Goal: Task Accomplishment & Management: Manage account settings

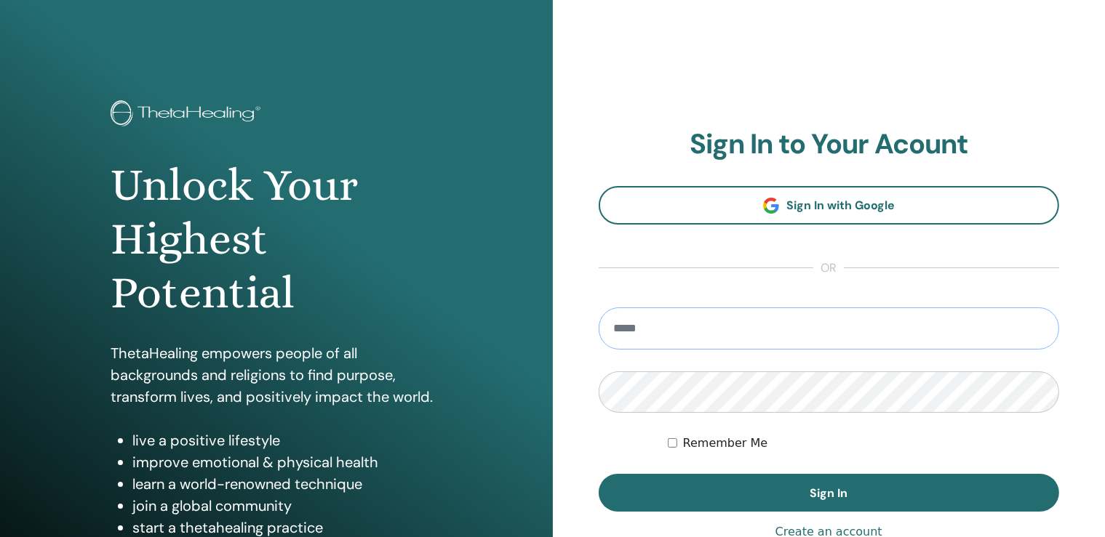
click at [715, 319] on input "email" at bounding box center [829, 329] width 461 height 42
click at [714, 324] on input "email" at bounding box center [829, 329] width 461 height 42
type input "**********"
click at [599, 474] on button "Sign In" at bounding box center [829, 493] width 461 height 38
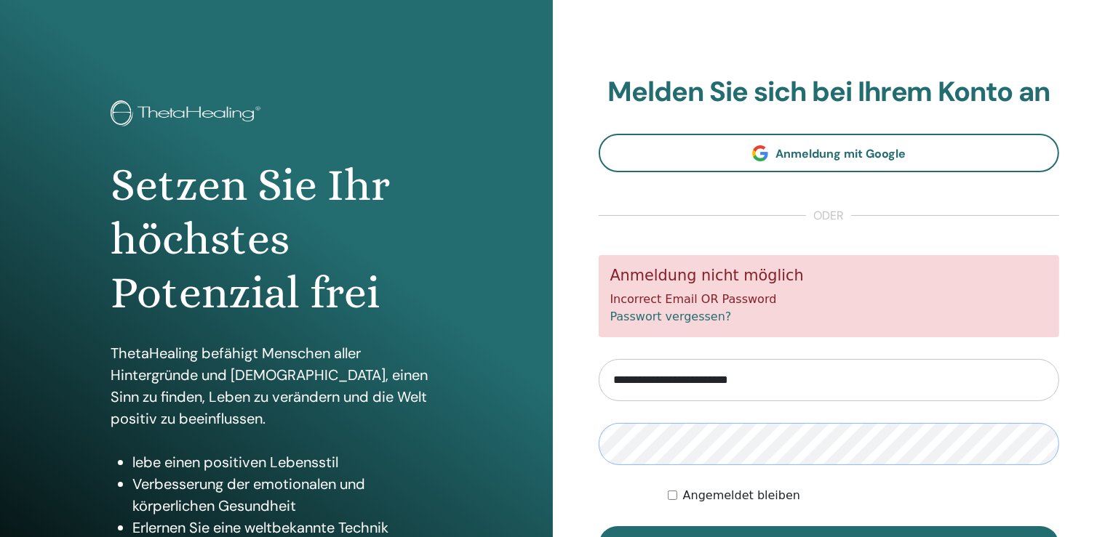
click at [599, 527] on button "Anmelden" at bounding box center [829, 546] width 461 height 38
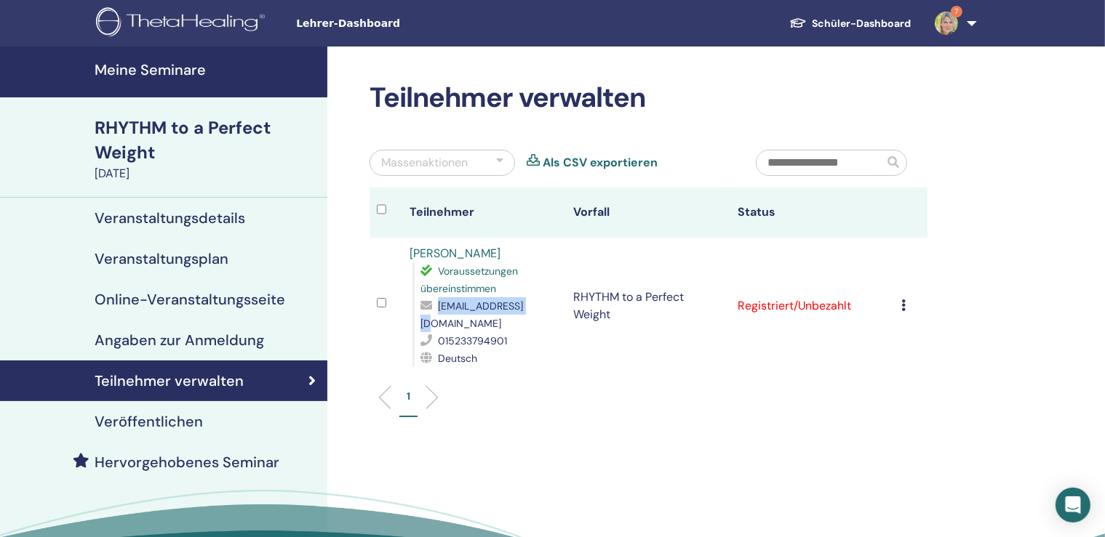
drag, startPoint x: 522, startPoint y: 289, endPoint x: 433, endPoint y: 292, distance: 89.5
click at [433, 297] on div "[EMAIL_ADDRESS][DOMAIN_NAME]" at bounding box center [489, 314] width 138 height 35
copy div "[EMAIL_ADDRESS][DOMAIN_NAME]"
click at [904, 285] on td "Registrierung stornieren Keine automatische Zertifizierung durchführen Als beza…" at bounding box center [911, 306] width 33 height 137
click at [911, 297] on div "Registrierung stornieren Keine automatische Zertifizierung durchführen Als beza…" at bounding box center [911, 305] width 18 height 17
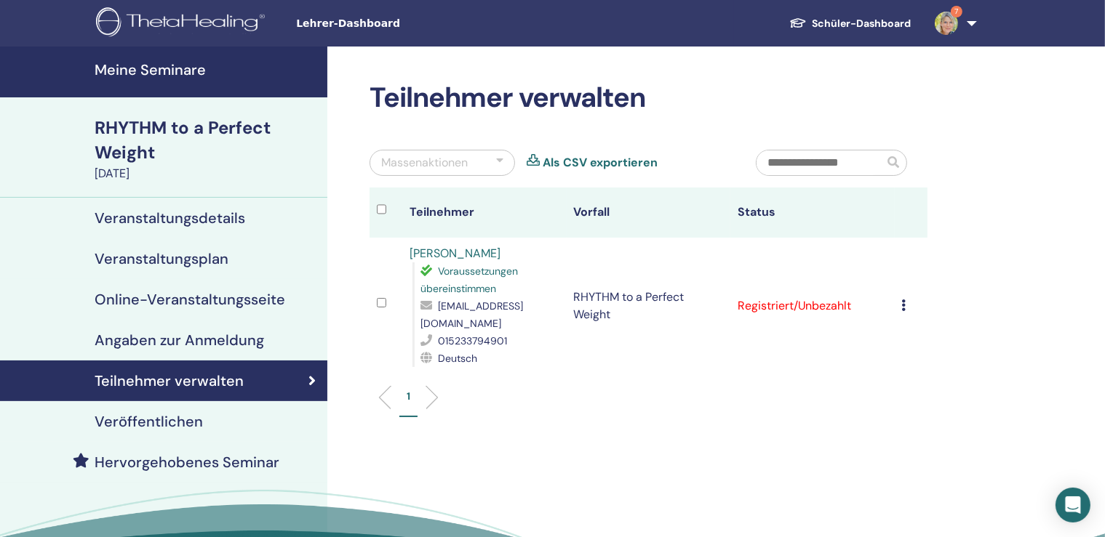
click at [557, 389] on ul "1" at bounding box center [648, 403] width 533 height 28
click at [572, 389] on ul "1" at bounding box center [648, 403] width 533 height 28
drag, startPoint x: 528, startPoint y: 284, endPoint x: 435, endPoint y: 295, distance: 93.8
click at [436, 297] on div "sandy71@online.de" at bounding box center [489, 314] width 138 height 35
click at [435, 300] on span "sandy71@online.de" at bounding box center [471, 315] width 103 height 31
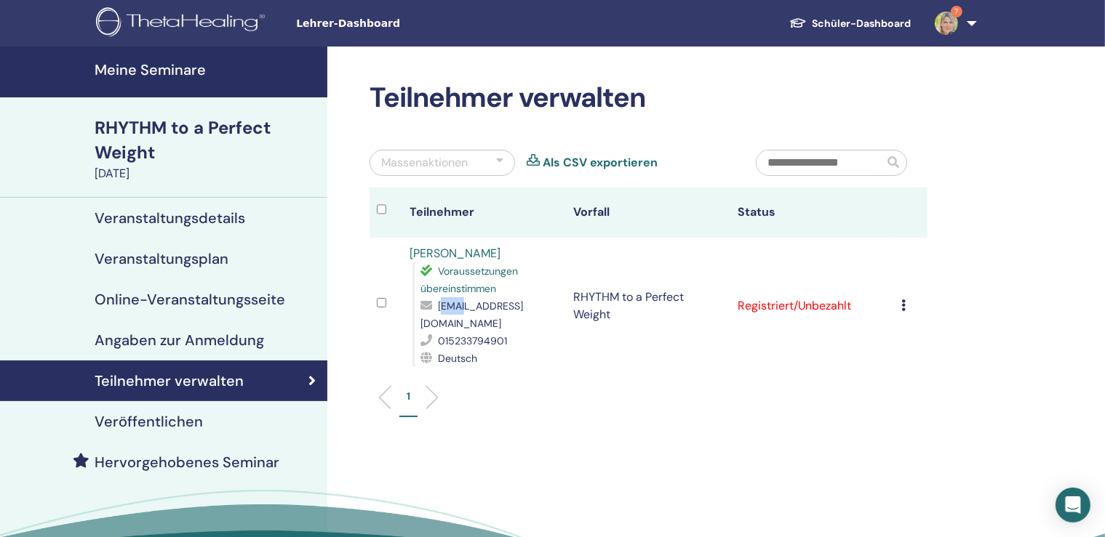
drag, startPoint x: 436, startPoint y: 289, endPoint x: 462, endPoint y: 288, distance: 26.2
click at [462, 300] on span "sandy71@online.de" at bounding box center [471, 315] width 103 height 31
click at [437, 300] on span "sandy71@online.de" at bounding box center [471, 315] width 103 height 31
drag, startPoint x: 433, startPoint y: 289, endPoint x: 540, endPoint y: 290, distance: 107.6
click at [540, 297] on div "sandy71@online.de" at bounding box center [489, 314] width 138 height 35
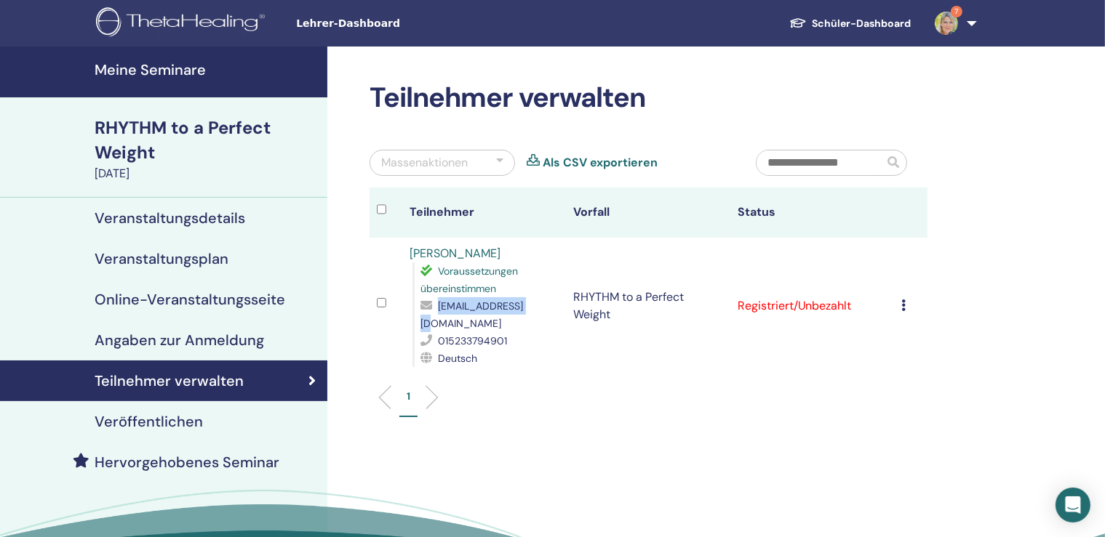
copy div "sandy71@online.de"
click at [461, 249] on link "Sandra Hanß" at bounding box center [454, 253] width 91 height 15
click at [957, 30] on link "7" at bounding box center [953, 23] width 60 height 47
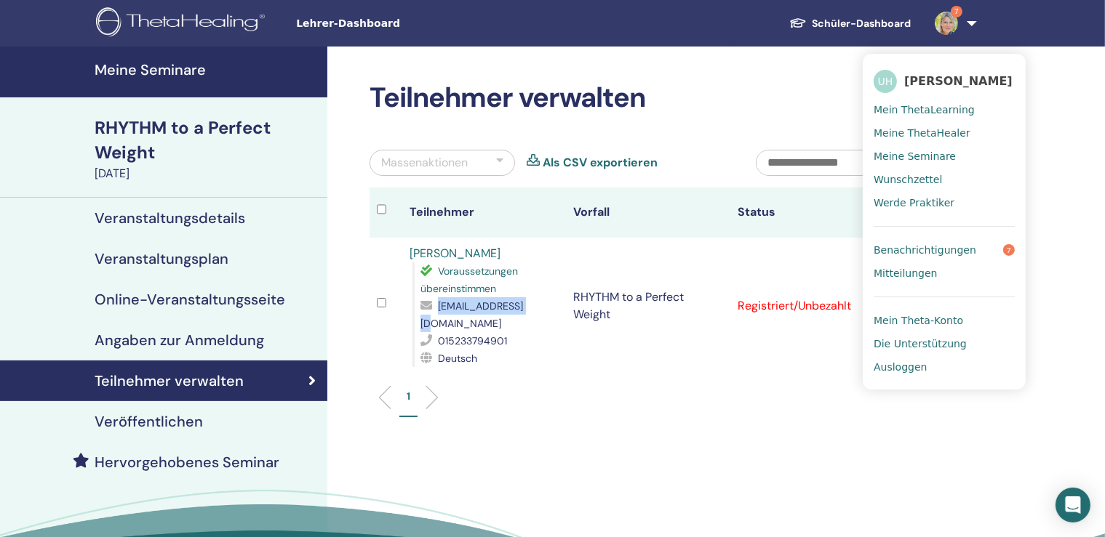
click at [943, 252] on span "Benachrichtigungen" at bounding box center [925, 250] width 103 height 13
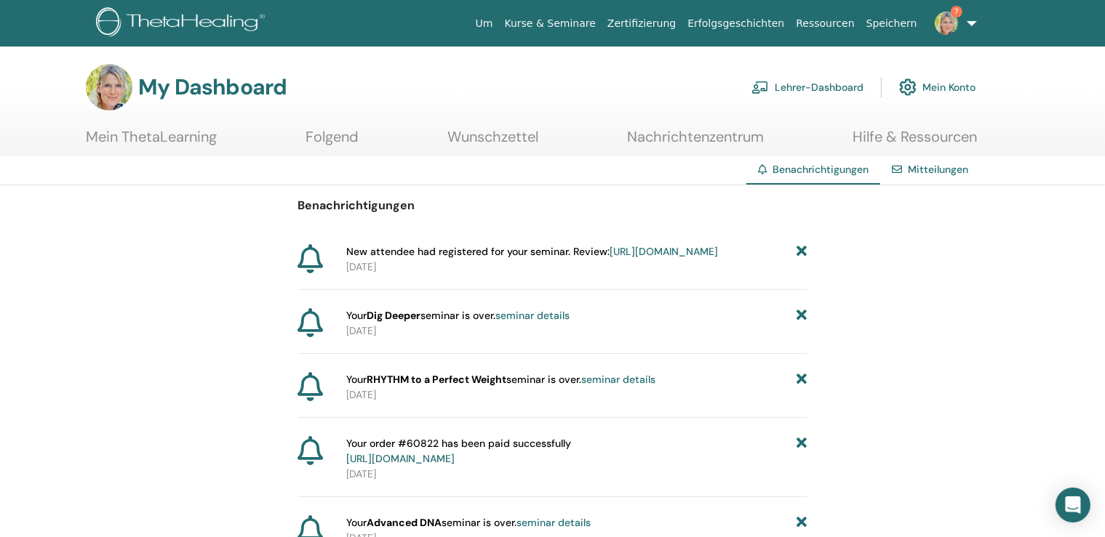
click at [802, 324] on icon at bounding box center [801, 315] width 10 height 15
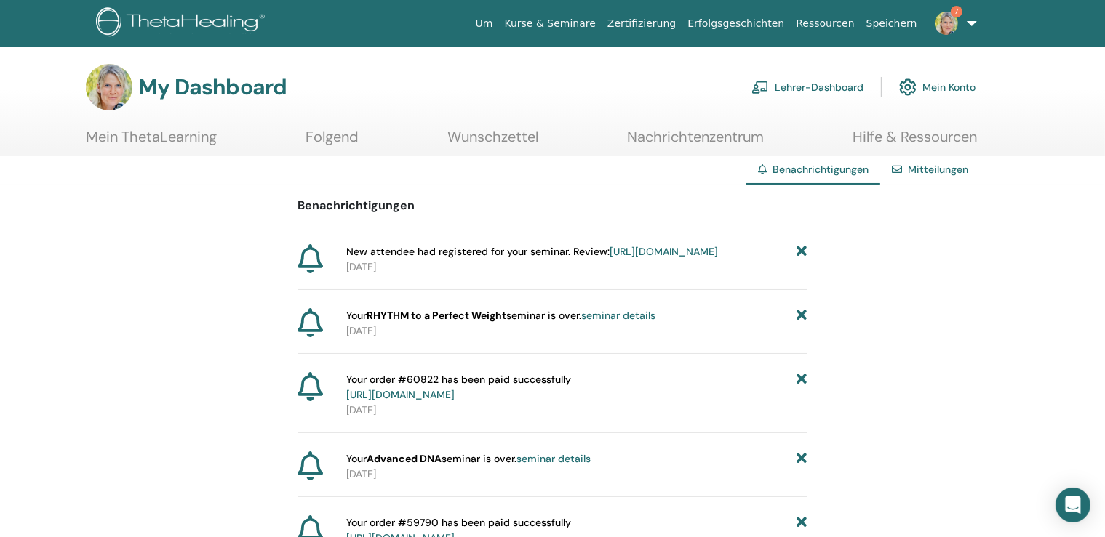
click at [806, 324] on icon at bounding box center [801, 315] width 10 height 15
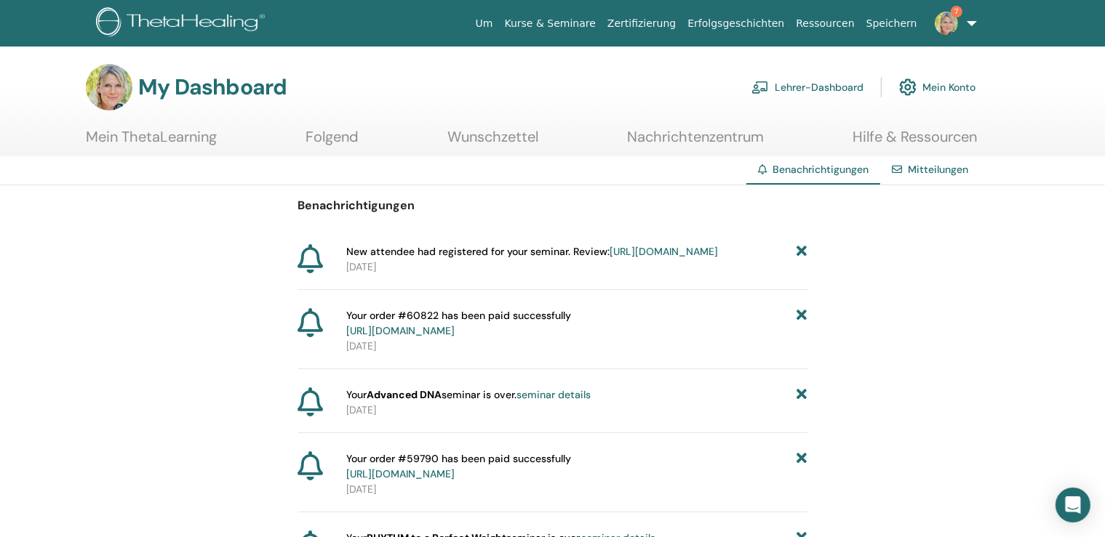
click at [804, 335] on icon at bounding box center [801, 323] width 10 height 31
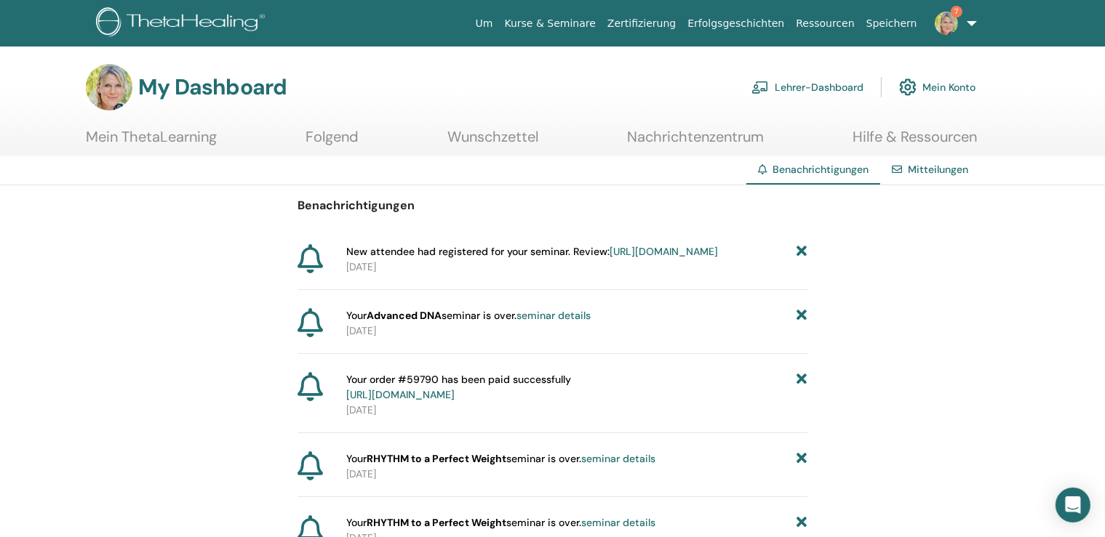
click at [804, 324] on icon at bounding box center [801, 315] width 10 height 15
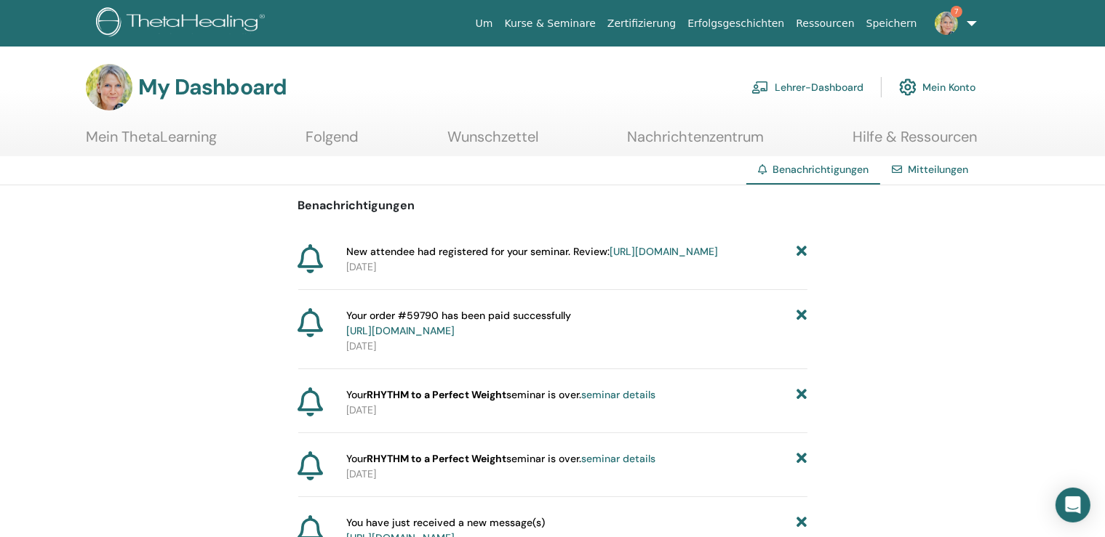
click at [804, 335] on icon at bounding box center [801, 323] width 10 height 31
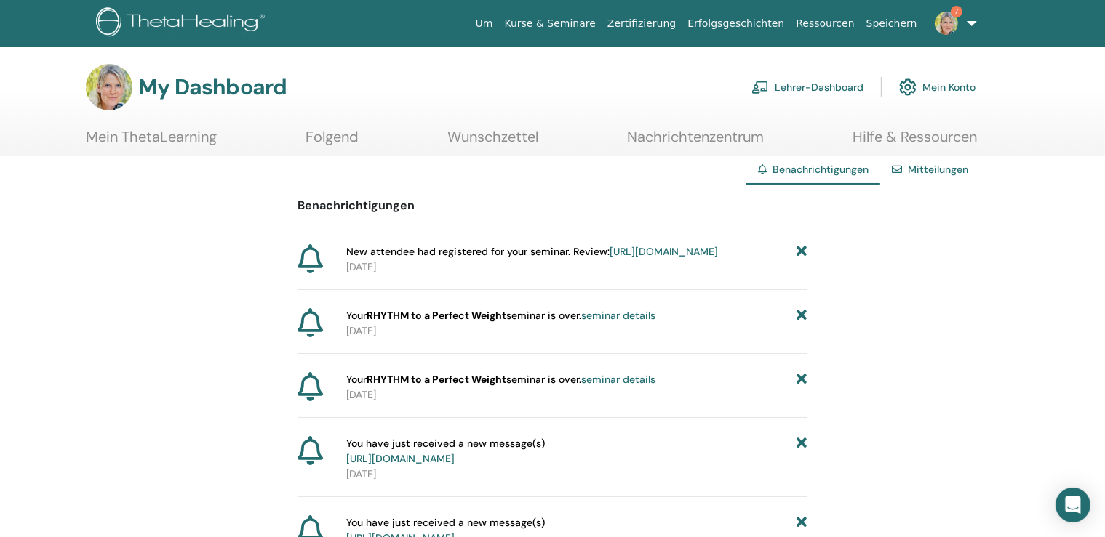
click at [804, 324] on icon at bounding box center [801, 315] width 10 height 15
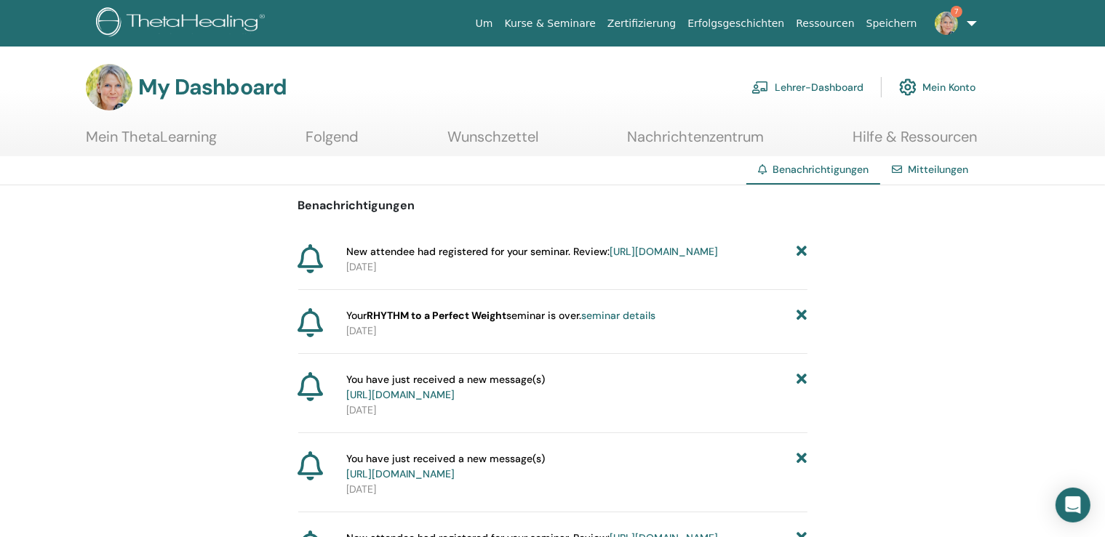
click at [804, 324] on icon at bounding box center [801, 315] width 10 height 15
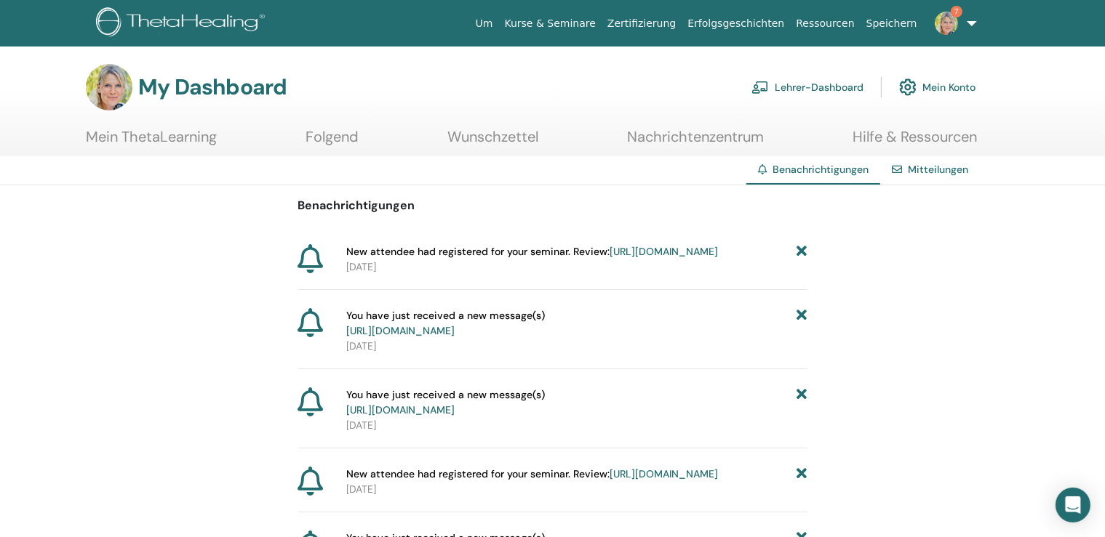
click at [424, 337] on link "[URL][DOMAIN_NAME]" at bounding box center [400, 330] width 108 height 13
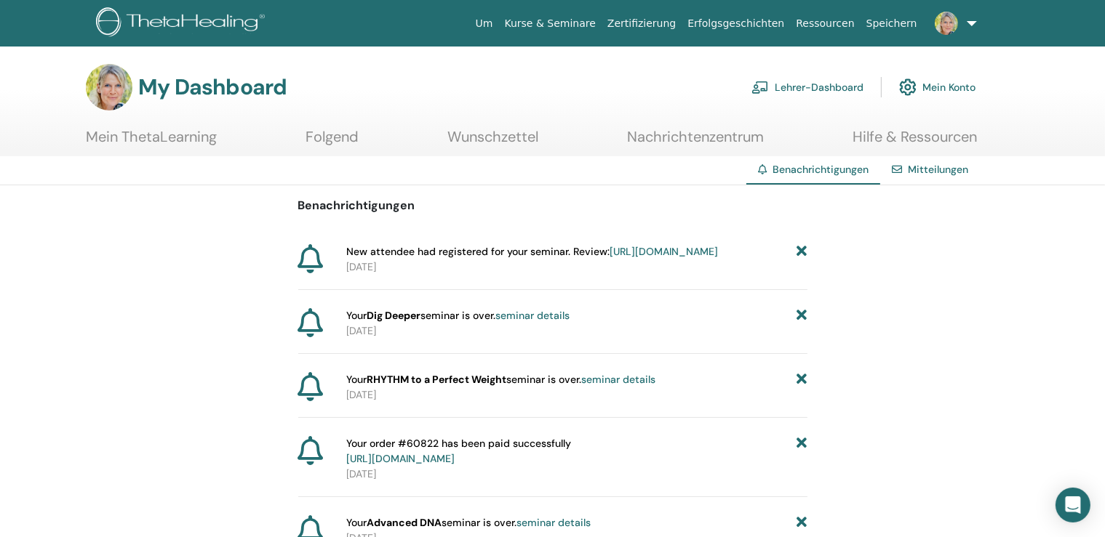
click at [805, 324] on icon at bounding box center [801, 315] width 10 height 15
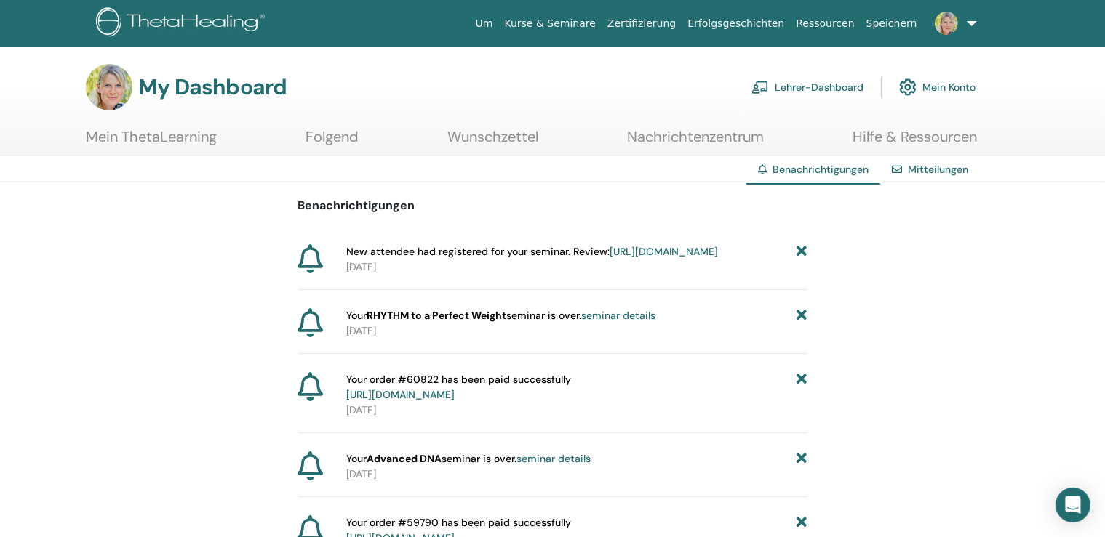
click at [803, 324] on icon at bounding box center [801, 315] width 10 height 15
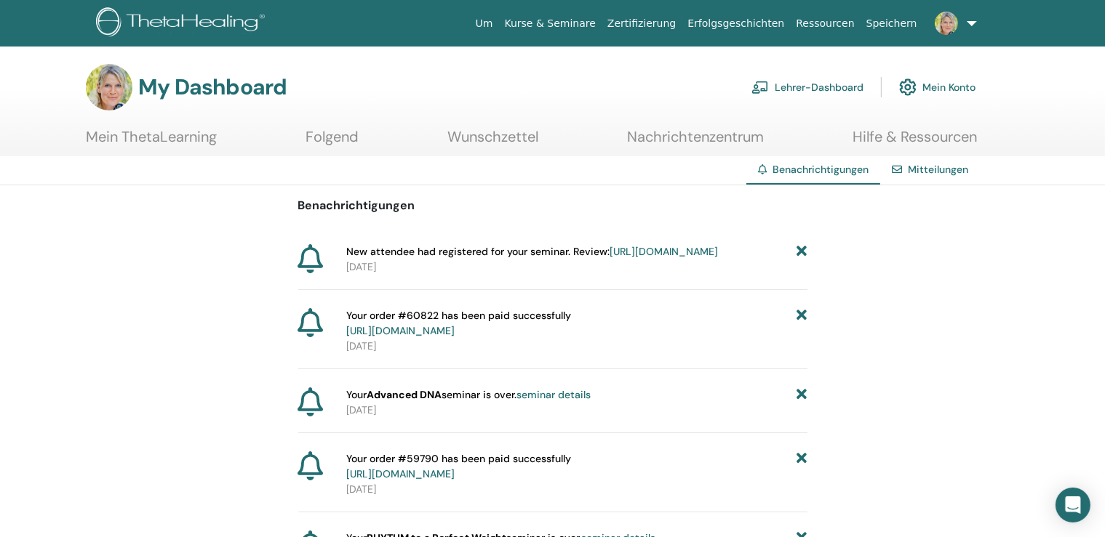
click at [803, 332] on icon at bounding box center [801, 323] width 10 height 31
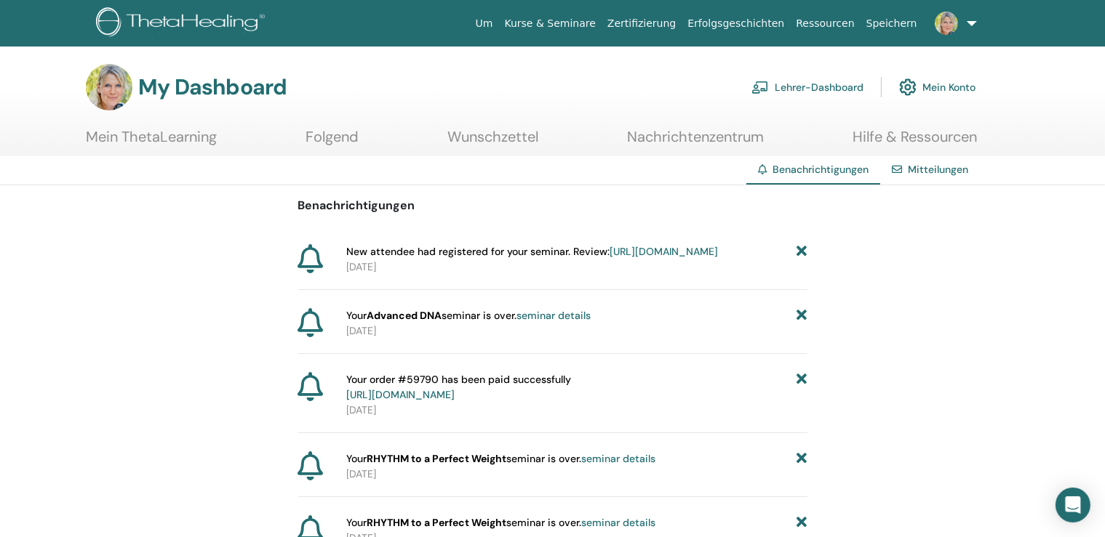
click at [803, 324] on icon at bounding box center [801, 315] width 10 height 15
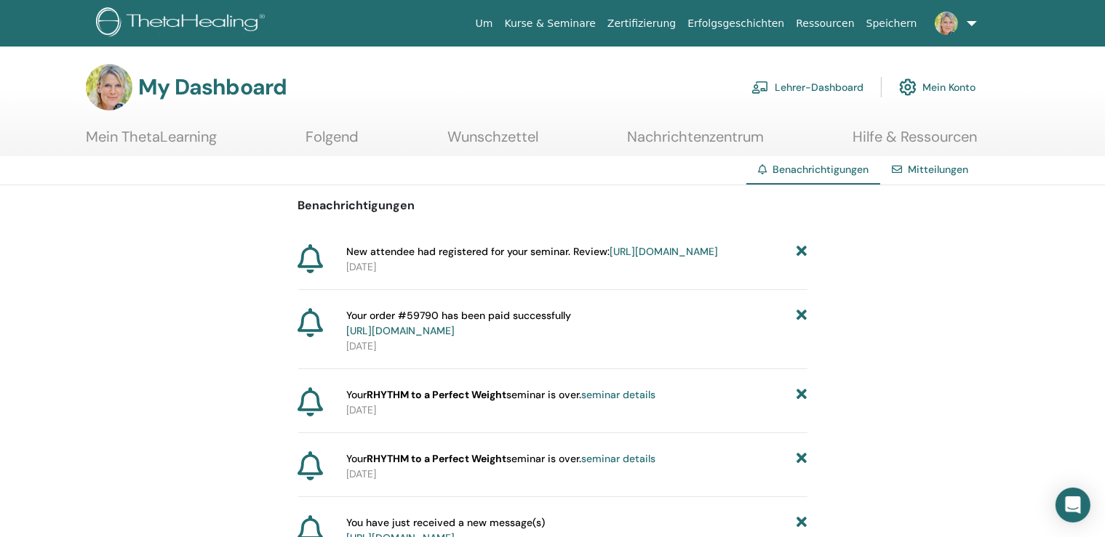
click at [803, 332] on icon at bounding box center [801, 323] width 10 height 31
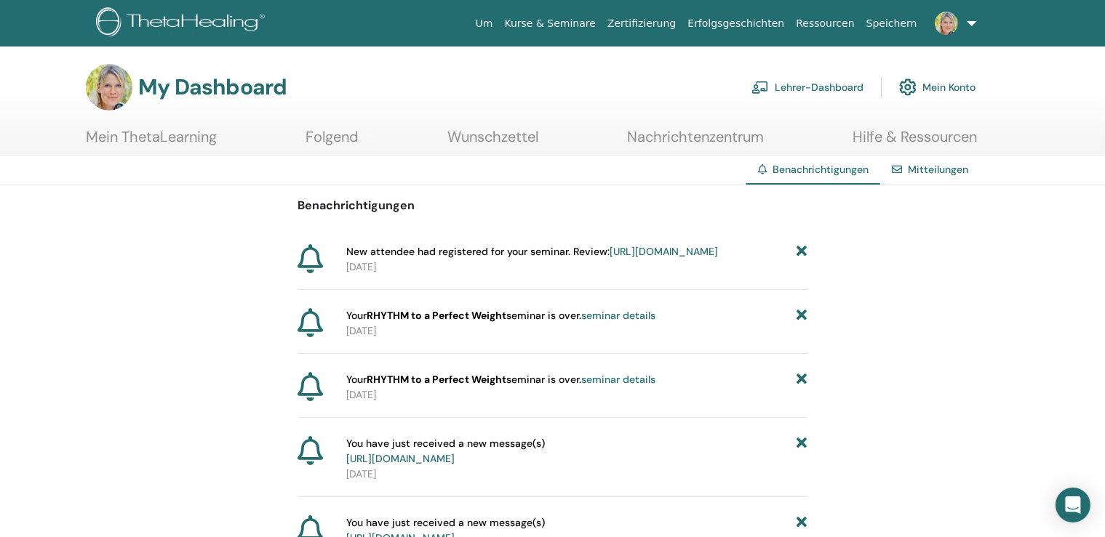
click at [803, 324] on icon at bounding box center [801, 315] width 10 height 15
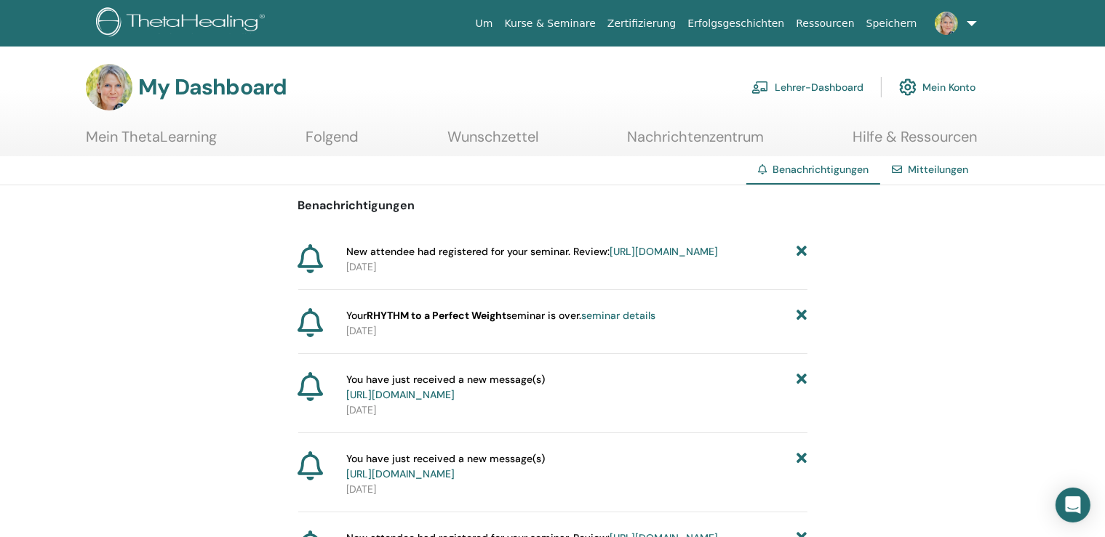
click at [803, 324] on icon at bounding box center [801, 315] width 10 height 15
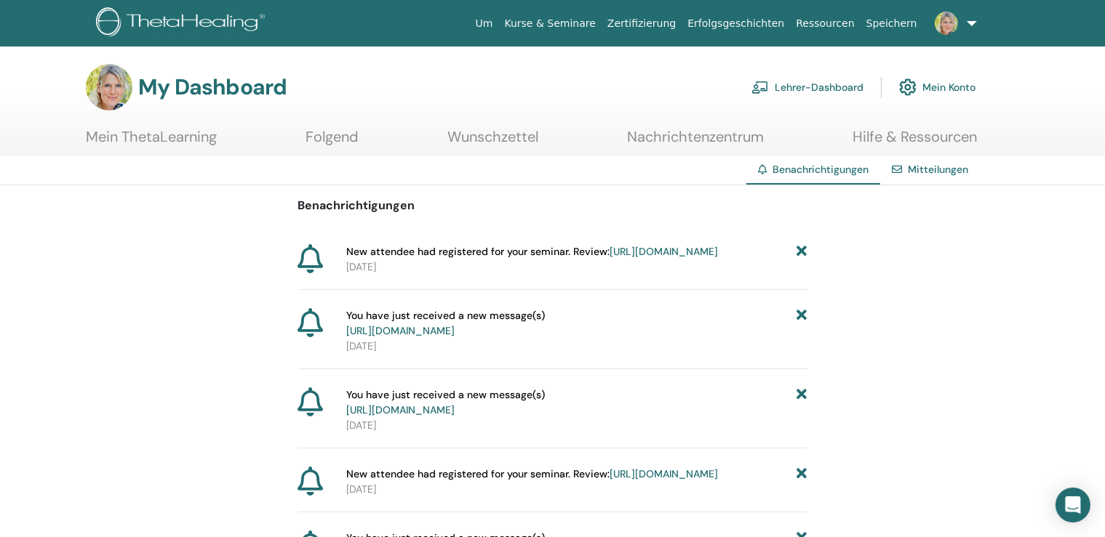
click at [803, 332] on icon at bounding box center [801, 323] width 10 height 31
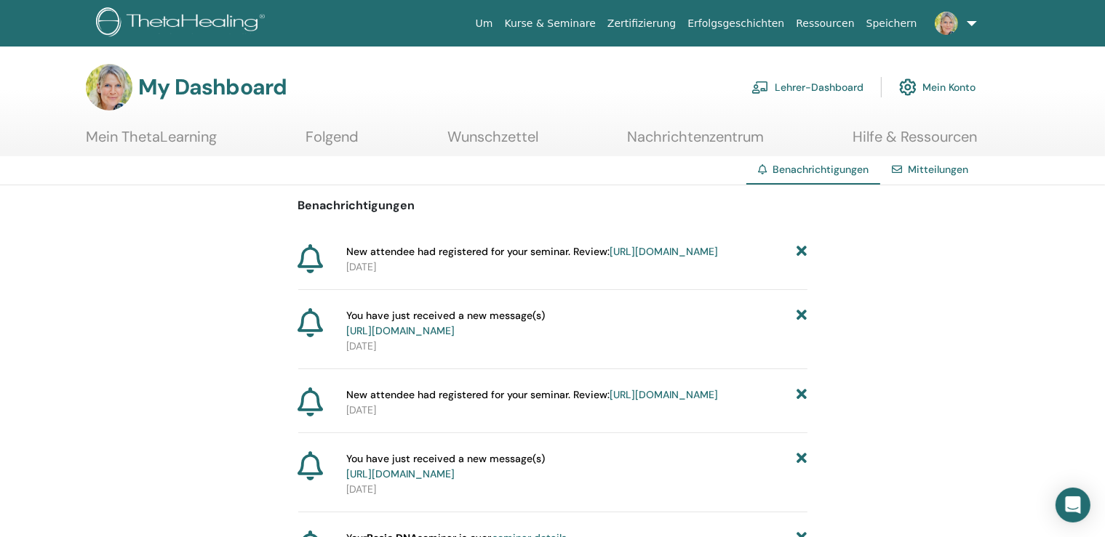
click at [803, 332] on icon at bounding box center [801, 323] width 10 height 31
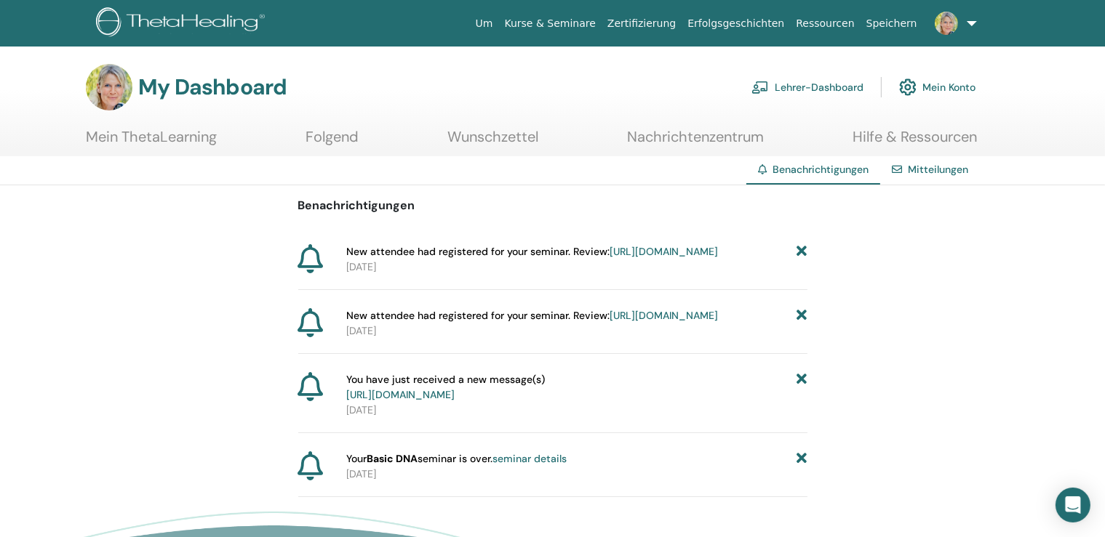
click at [803, 324] on icon at bounding box center [801, 315] width 10 height 15
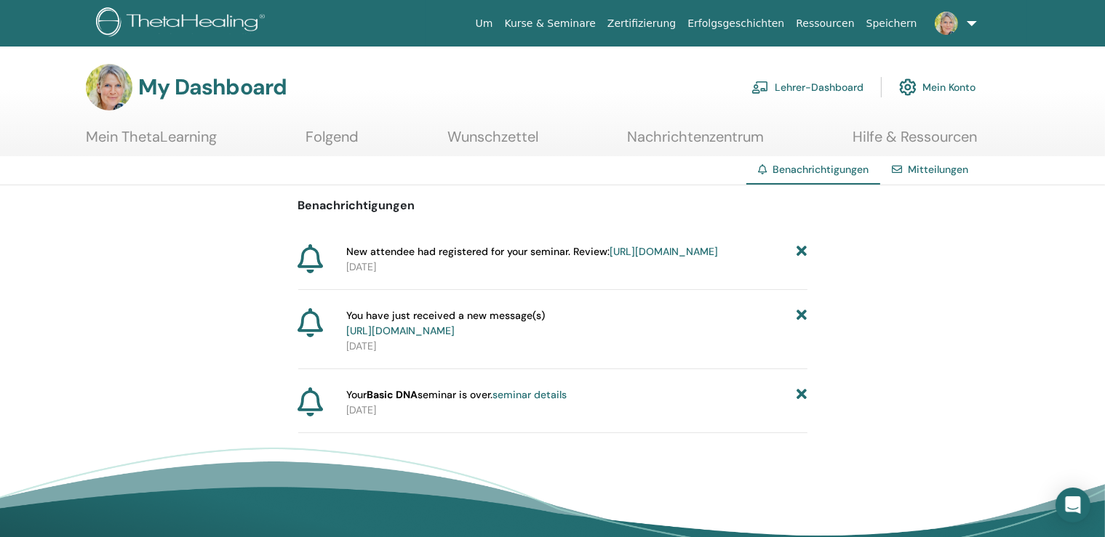
click at [803, 332] on icon at bounding box center [801, 323] width 10 height 31
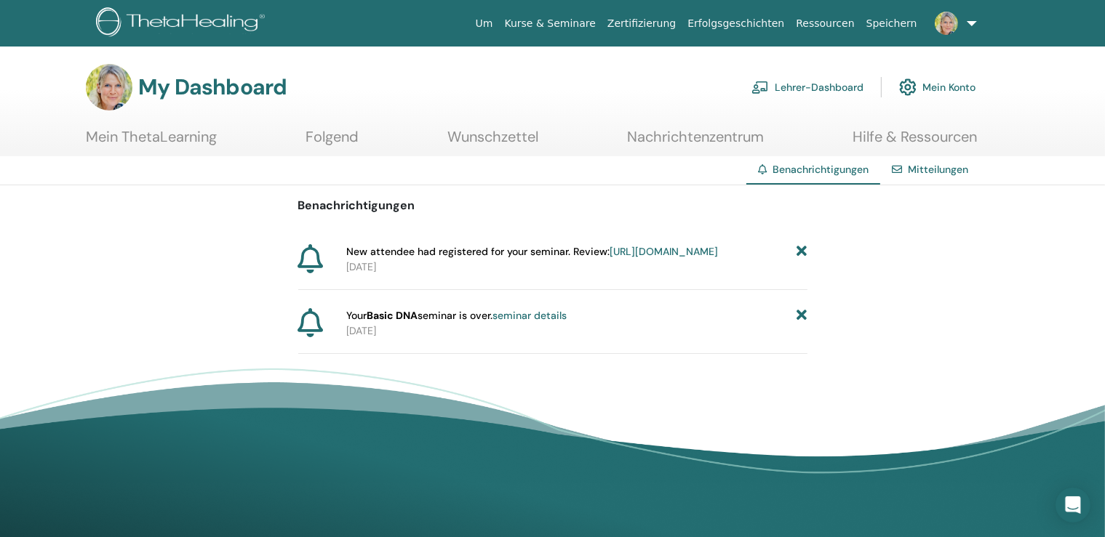
click at [803, 324] on icon at bounding box center [801, 315] width 10 height 15
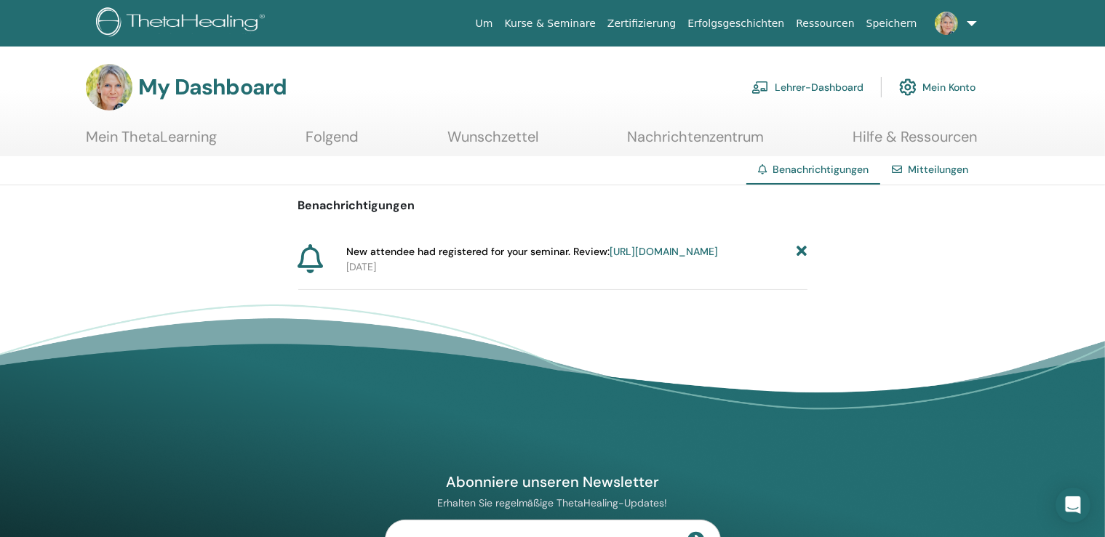
click at [941, 28] on img at bounding box center [946, 23] width 23 height 23
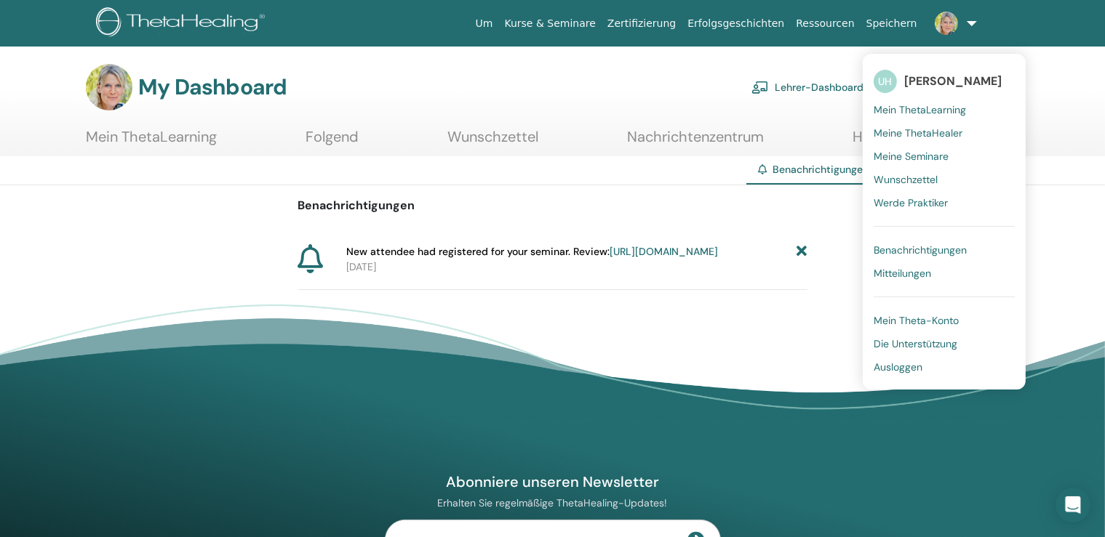
click at [903, 369] on span "Ausloggen" at bounding box center [898, 367] width 49 height 13
